Goal: Find specific page/section: Find specific page/section

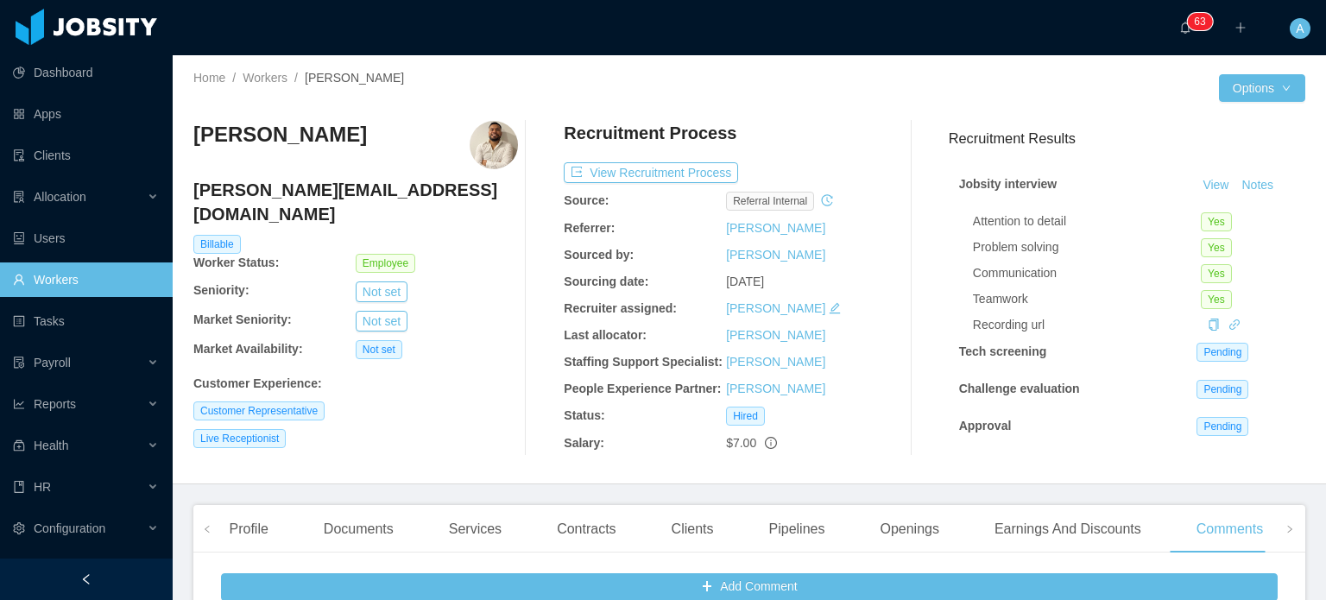
scroll to position [121, 0]
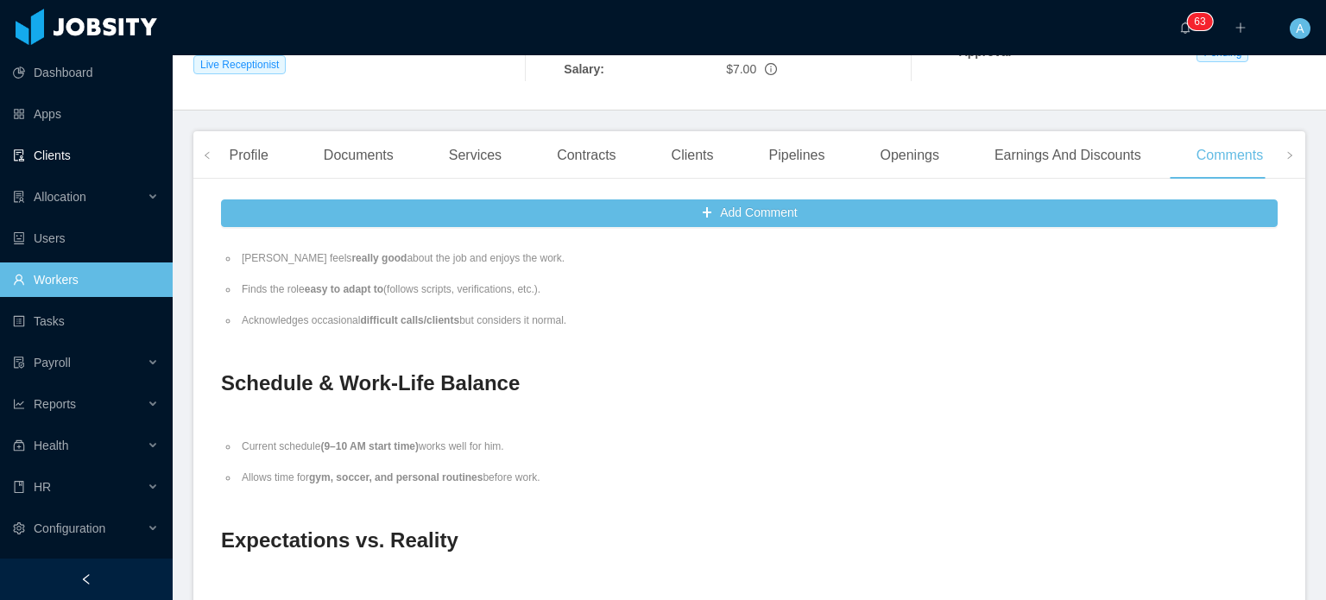
click at [79, 161] on link "Clients" at bounding box center [86, 155] width 146 height 35
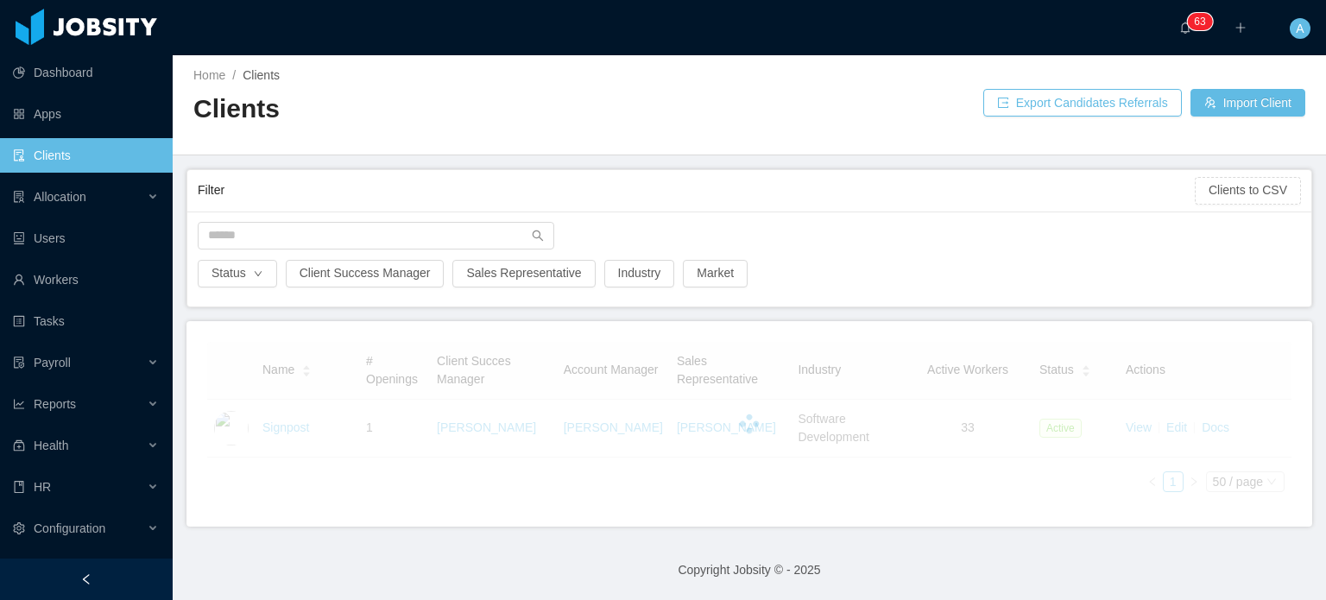
scroll to position [1, 0]
click at [253, 237] on input "text" at bounding box center [376, 238] width 356 height 28
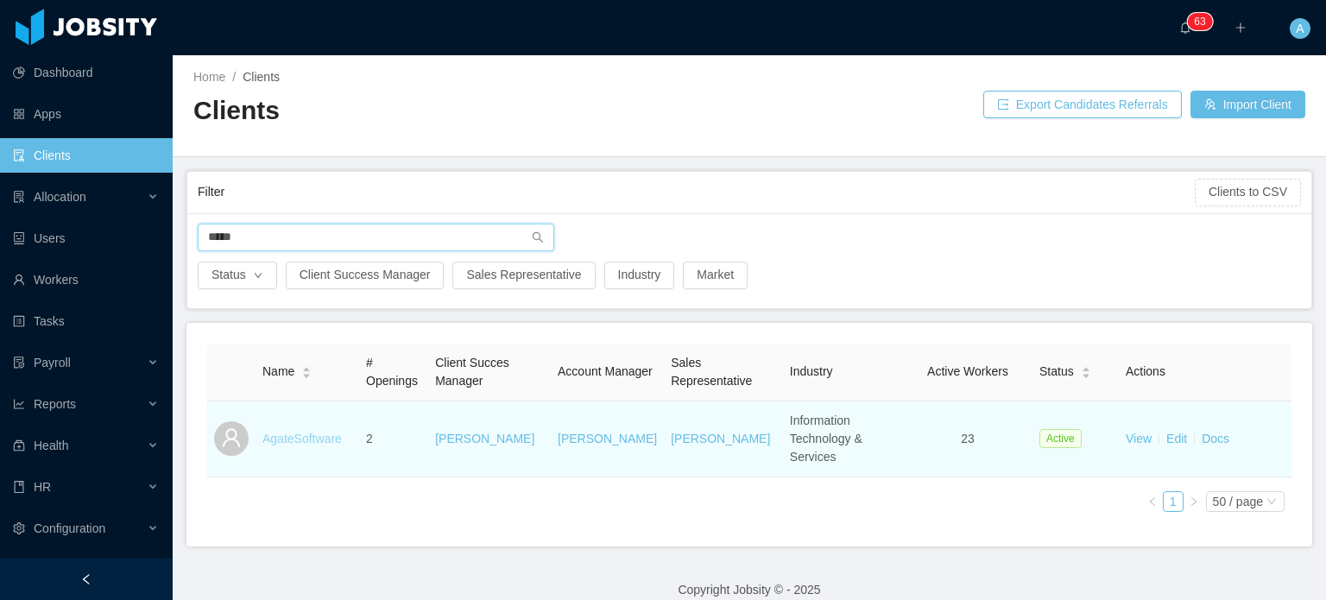
type input "*****"
click at [281, 432] on link "AgateSoftware" at bounding box center [301, 439] width 79 height 14
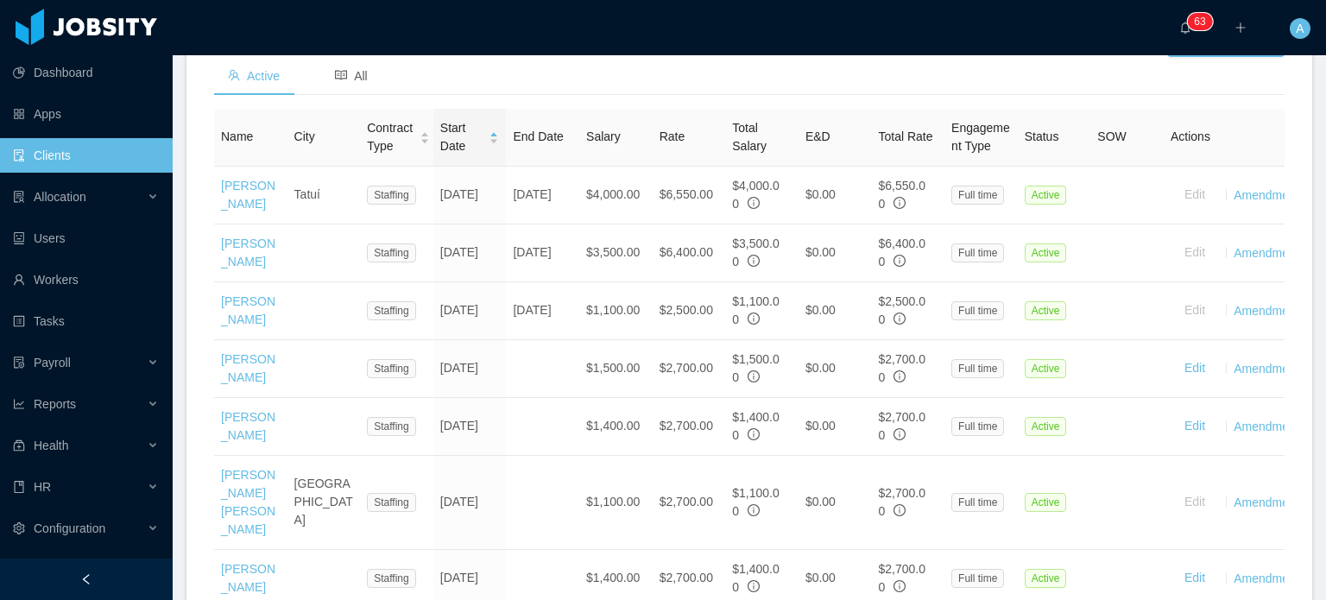
scroll to position [619, 0]
